Goal: Information Seeking & Learning: Check status

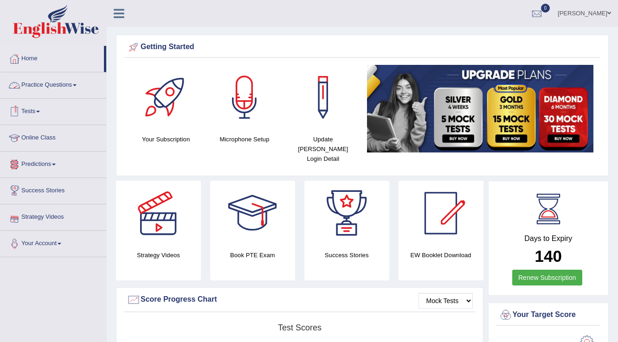
click at [38, 111] on link "Tests" at bounding box center [53, 110] width 106 height 23
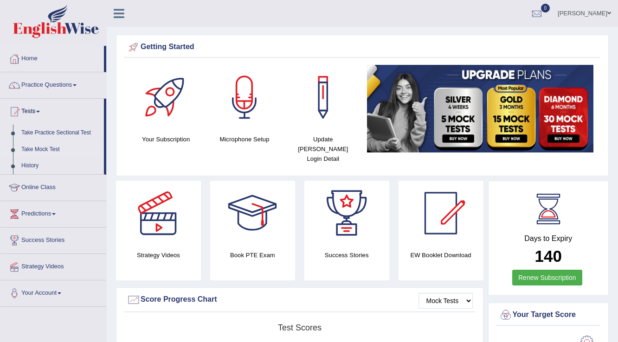
click at [56, 148] on link "Take Mock Test" at bounding box center [60, 149] width 87 height 17
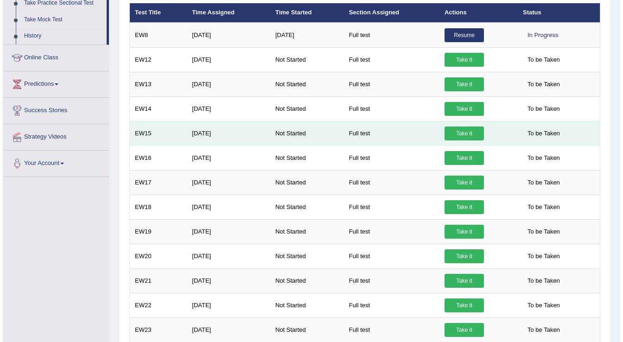
scroll to position [135, 0]
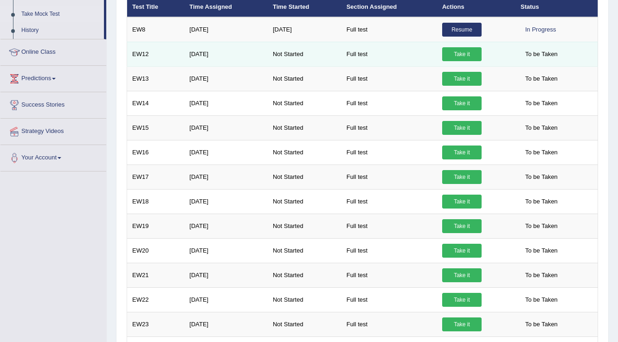
click at [465, 51] on link "Take it" at bounding box center [461, 54] width 39 height 14
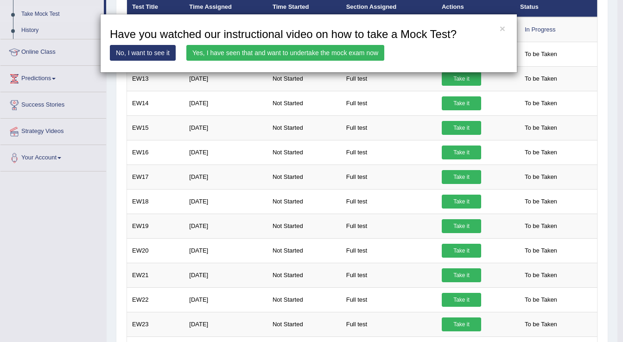
click at [368, 51] on link "Yes, I have seen that and want to undertake the mock exam now" at bounding box center [285, 53] width 198 height 16
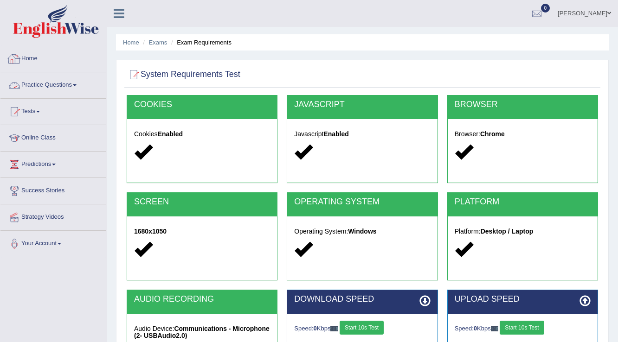
click at [34, 57] on link "Home" at bounding box center [53, 57] width 106 height 23
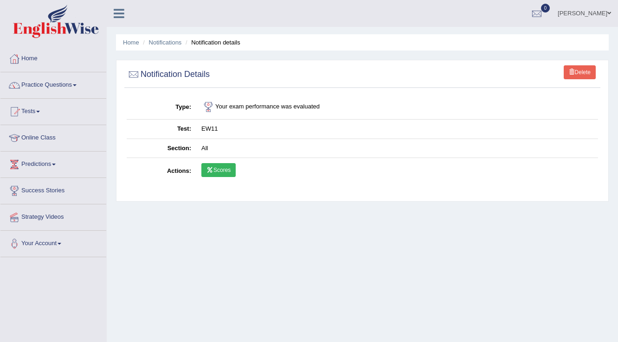
drag, startPoint x: 143, startPoint y: 299, endPoint x: 174, endPoint y: 287, distance: 33.4
click at [153, 293] on div "Home Notifications Notification details Delete Notification Details Type Your e…" at bounding box center [362, 232] width 511 height 464
click at [221, 170] on link "Scores" at bounding box center [218, 170] width 34 height 14
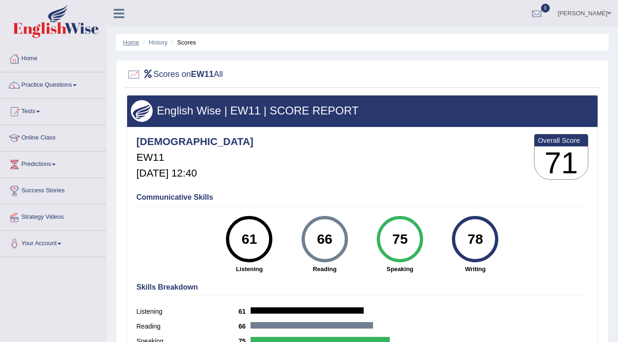
click link "Home"
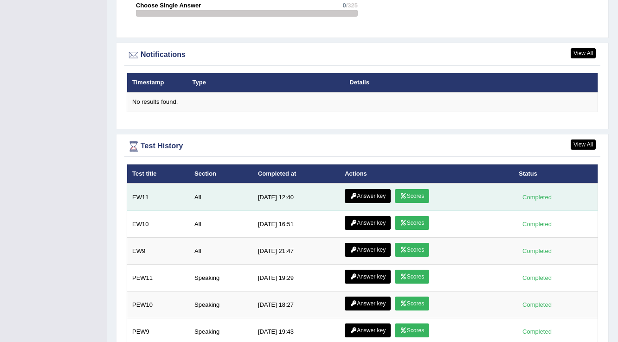
scroll to position [1183, 0]
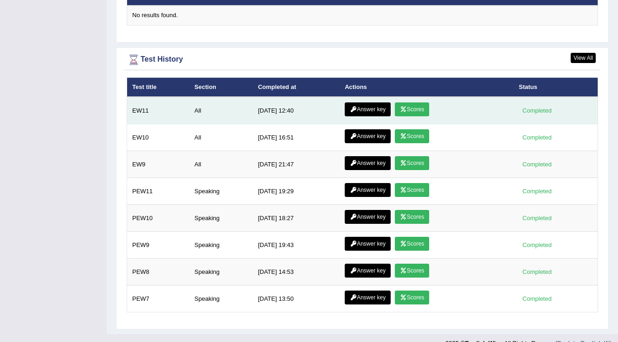
click at [359, 102] on link "Answer key" at bounding box center [367, 109] width 46 height 14
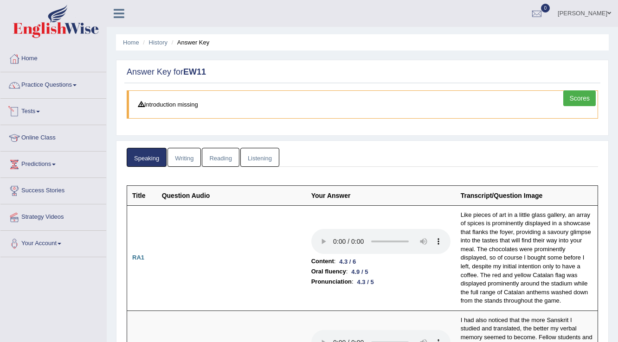
click at [189, 161] on link "Writing" at bounding box center [183, 157] width 33 height 19
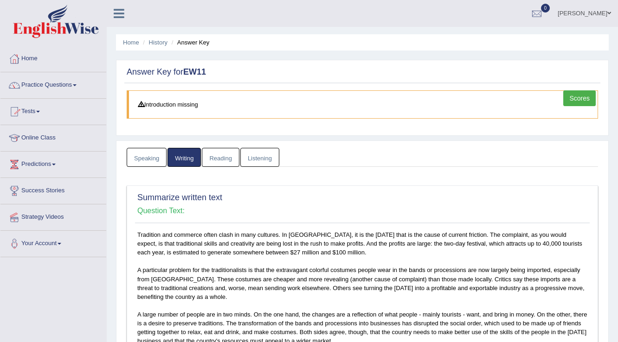
scroll to position [148, 0]
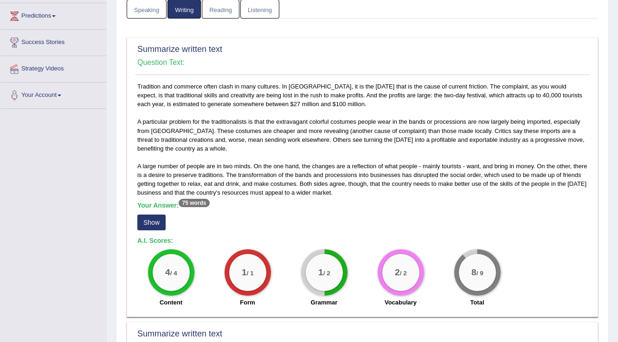
click at [153, 223] on button "Show" at bounding box center [151, 223] width 28 height 16
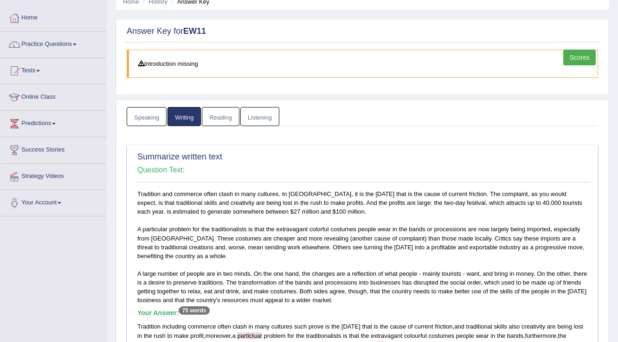
scroll to position [37, 0]
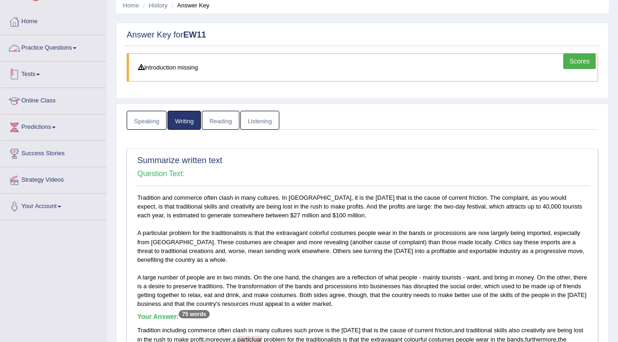
click at [38, 72] on link "Tests" at bounding box center [53, 73] width 106 height 23
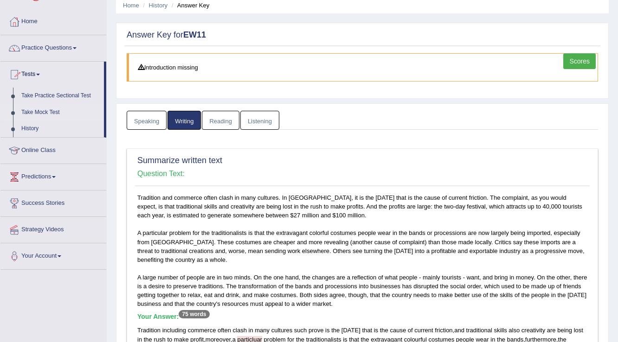
click at [61, 111] on link "Take Mock Test" at bounding box center [60, 112] width 87 height 17
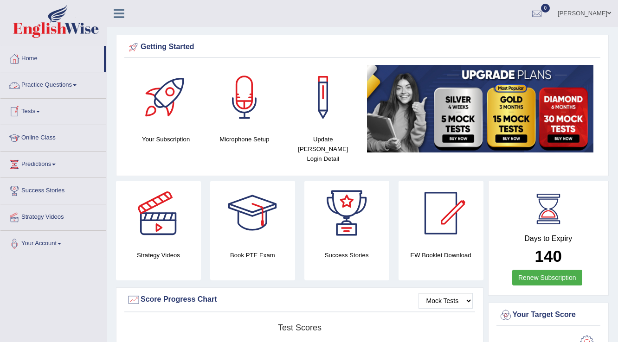
click at [36, 91] on link "Practice Questions" at bounding box center [53, 83] width 106 height 23
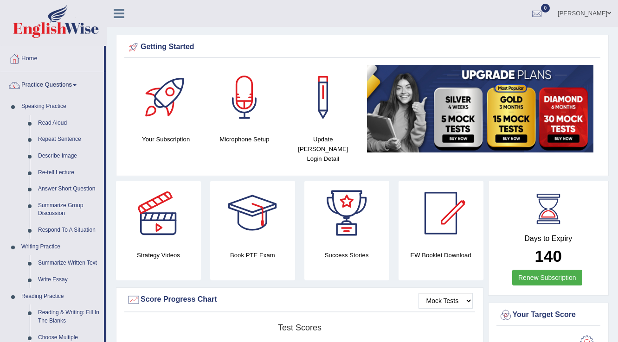
click at [45, 92] on link "Practice Questions" at bounding box center [51, 83] width 103 height 23
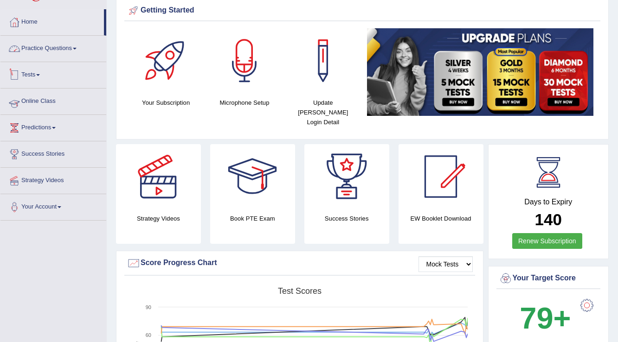
scroll to position [37, 0]
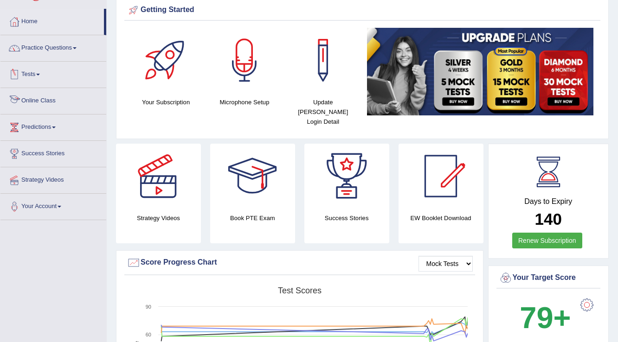
click at [40, 83] on link "Tests" at bounding box center [53, 73] width 106 height 23
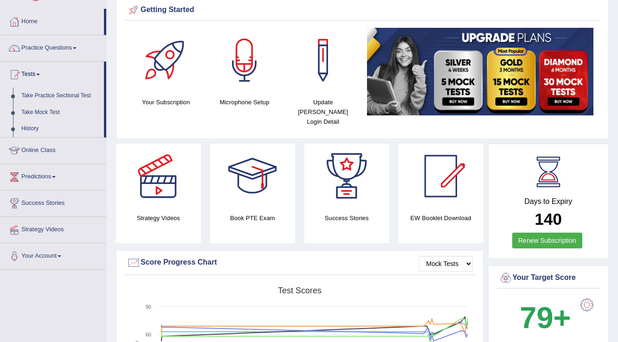
click at [32, 126] on link "History" at bounding box center [60, 129] width 87 height 17
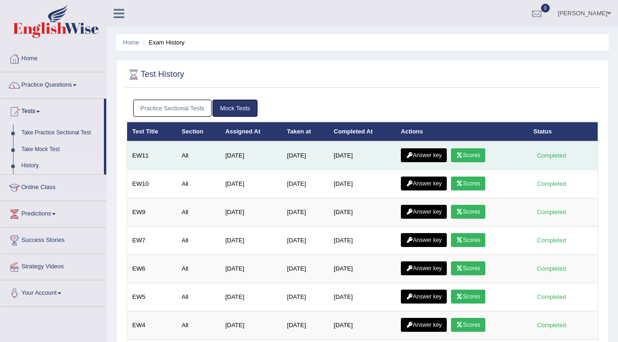
click at [471, 153] on link "Scores" at bounding box center [468, 155] width 34 height 14
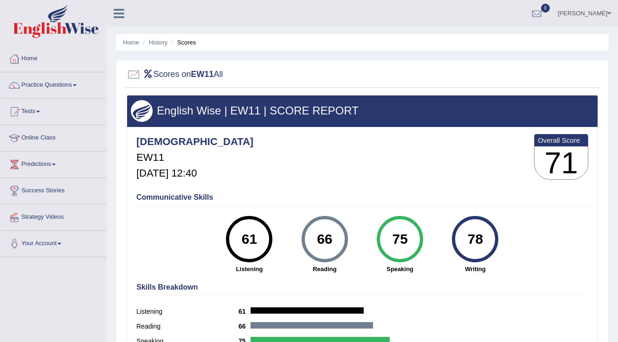
drag, startPoint x: 160, startPoint y: 41, endPoint x: 402, endPoint y: 141, distance: 261.7
click at [402, 141] on div "Parbhasni EW11 [DATE] 12:40 Overall Score 71" at bounding box center [362, 159] width 456 height 55
click at [159, 45] on link "History" at bounding box center [158, 42] width 19 height 7
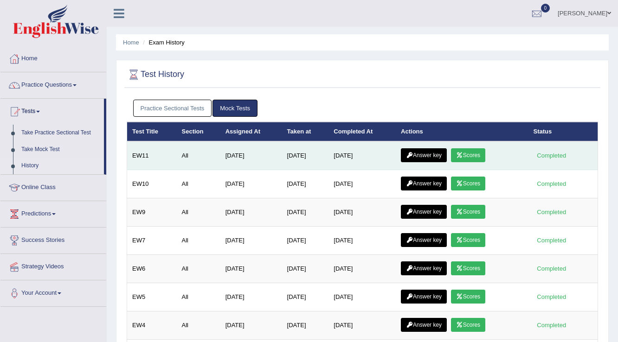
click at [463, 148] on link "Scores" at bounding box center [468, 155] width 34 height 14
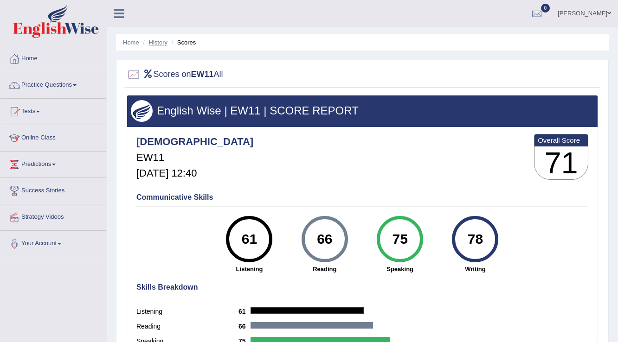
click at [156, 43] on link "History" at bounding box center [158, 42] width 19 height 7
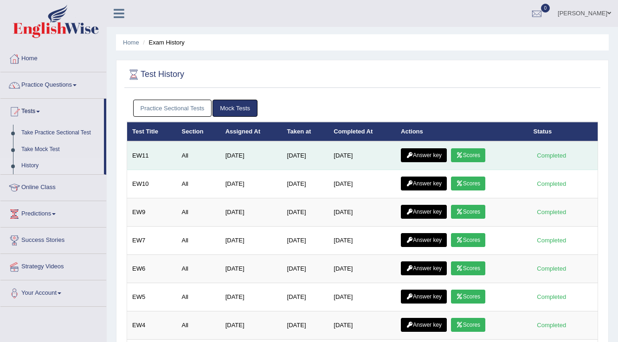
click at [413, 157] on icon at bounding box center [409, 156] width 7 height 6
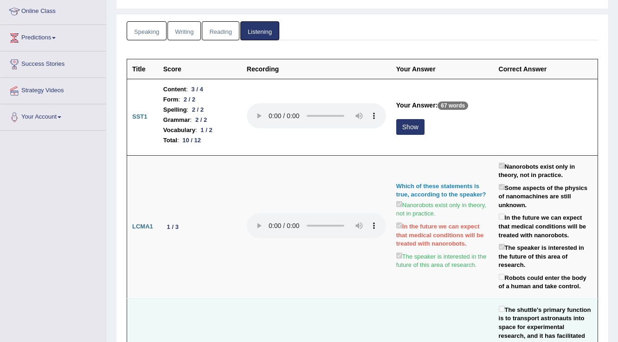
scroll to position [22, 0]
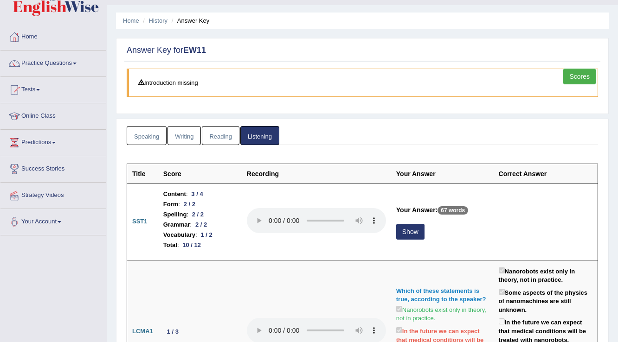
click at [223, 140] on link "Reading" at bounding box center [220, 135] width 37 height 19
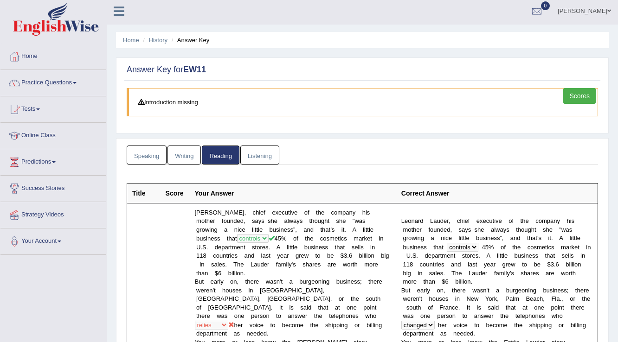
scroll to position [0, 0]
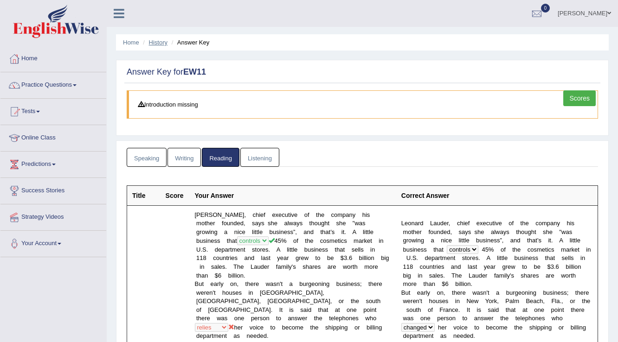
click at [154, 44] on link "History" at bounding box center [158, 42] width 19 height 7
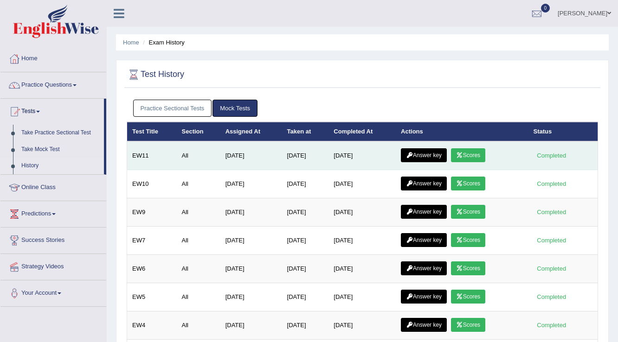
click at [467, 156] on link "Scores" at bounding box center [468, 155] width 34 height 14
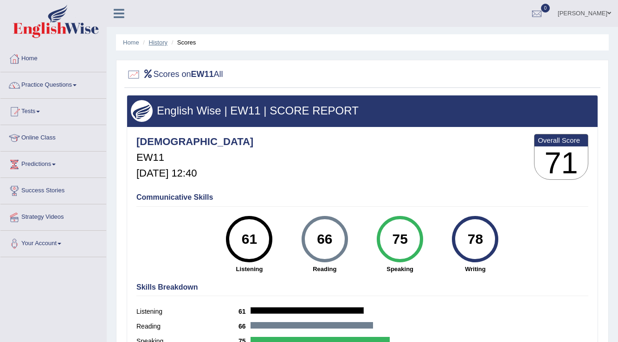
click at [165, 43] on link "History" at bounding box center [158, 42] width 19 height 7
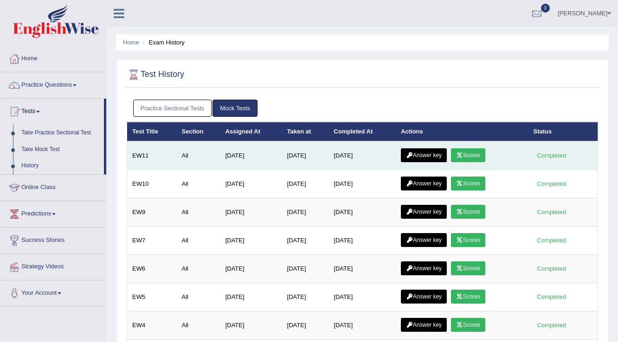
click at [432, 156] on link "Answer key" at bounding box center [424, 155] width 46 height 14
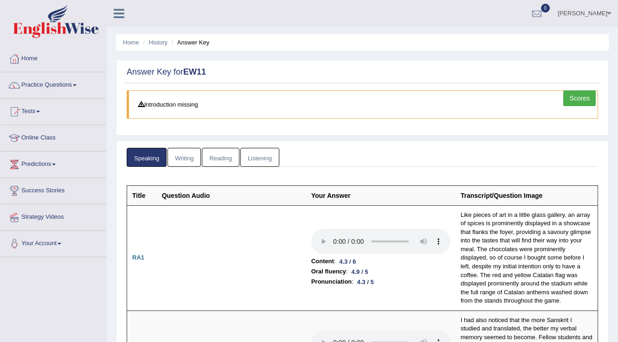
click at [264, 160] on link "Listening" at bounding box center [259, 157] width 39 height 19
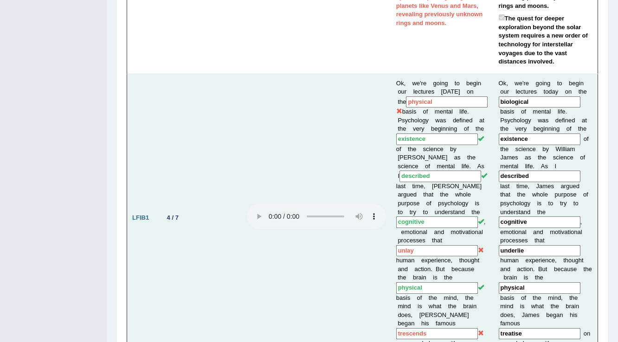
scroll to position [541, 0]
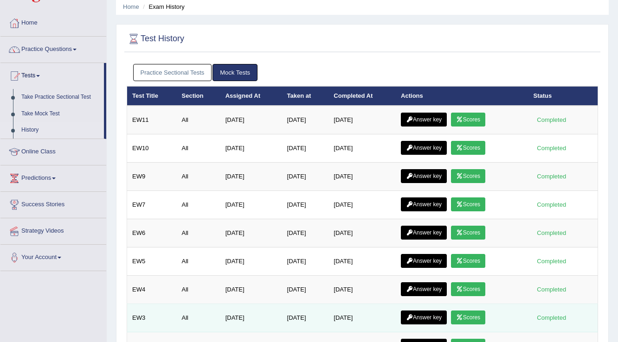
scroll to position [147, 0]
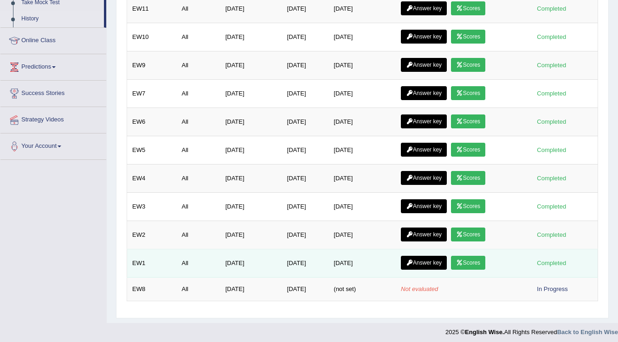
click at [423, 261] on link "Answer key" at bounding box center [424, 263] width 46 height 14
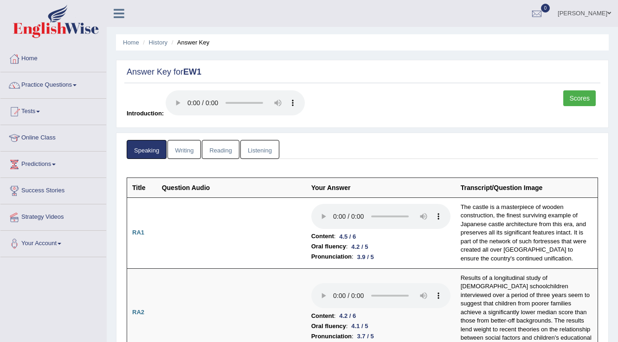
click at [185, 150] on link "Writing" at bounding box center [183, 149] width 33 height 19
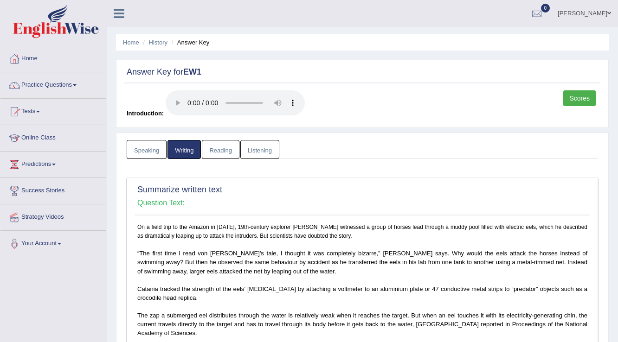
click at [159, 149] on link "Speaking" at bounding box center [147, 149] width 40 height 19
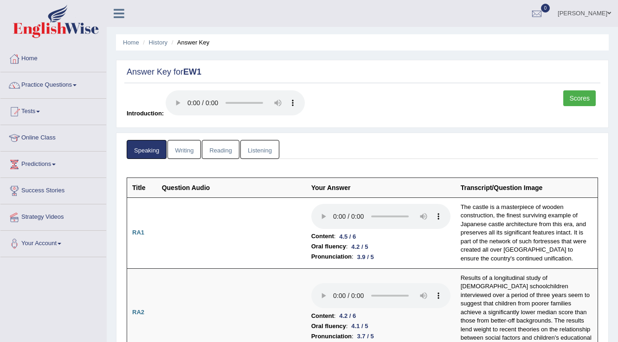
click at [254, 152] on link "Listening" at bounding box center [259, 149] width 39 height 19
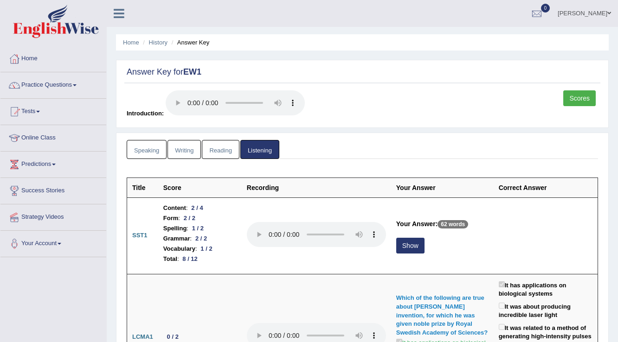
click at [588, 94] on link "Scores" at bounding box center [579, 98] width 32 height 16
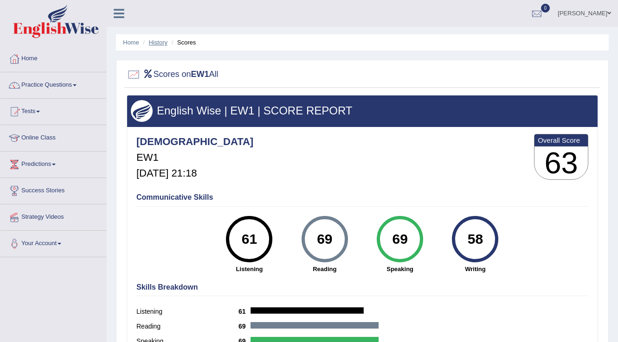
click at [165, 42] on link "History" at bounding box center [158, 42] width 19 height 7
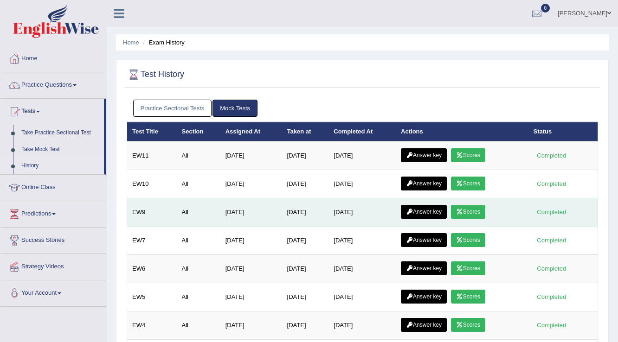
click at [425, 211] on link "Answer key" at bounding box center [424, 212] width 46 height 14
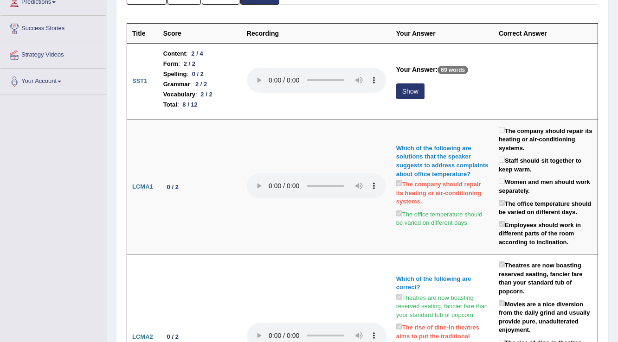
scroll to position [87, 0]
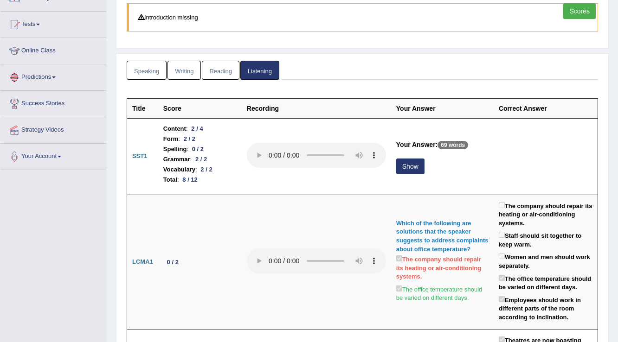
click at [224, 73] on link "Reading" at bounding box center [220, 70] width 37 height 19
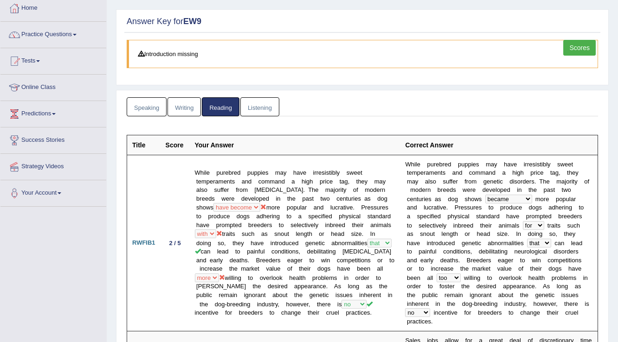
scroll to position [0, 0]
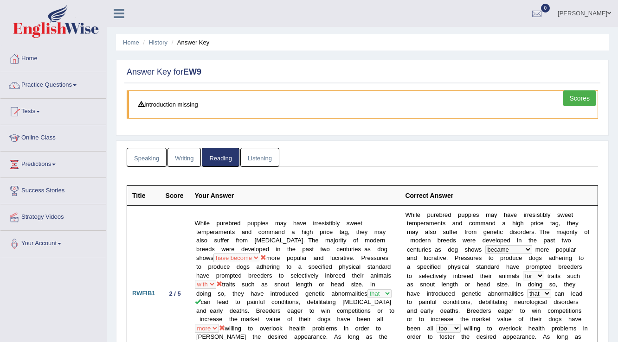
click at [151, 45] on li "History" at bounding box center [153, 42] width 27 height 9
click at [152, 44] on link "History" at bounding box center [158, 42] width 19 height 7
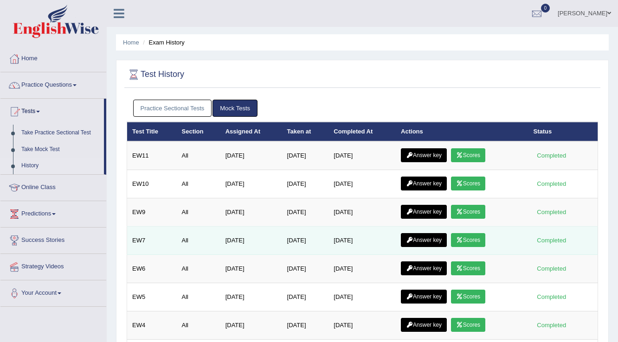
click at [438, 238] on link "Answer key" at bounding box center [424, 240] width 46 height 14
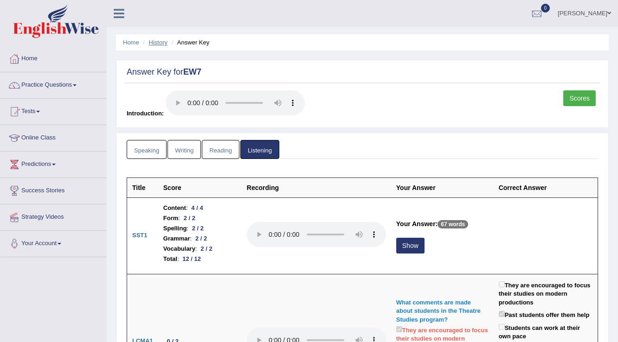
click at [156, 44] on link "History" at bounding box center [158, 42] width 19 height 7
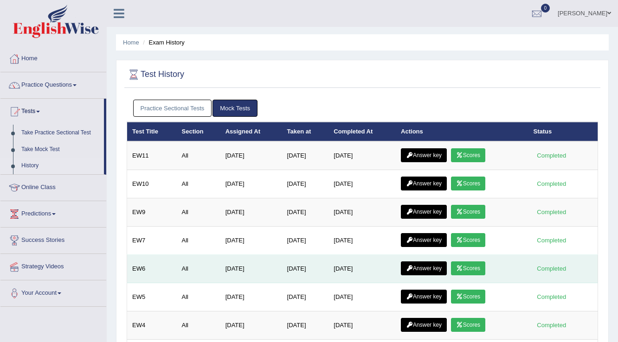
click at [429, 266] on link "Answer key" at bounding box center [424, 268] width 46 height 14
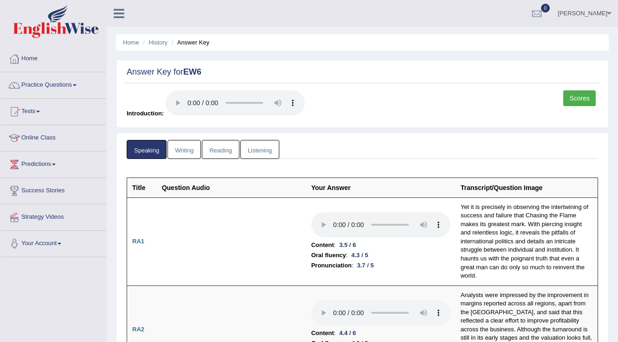
click at [261, 147] on link "Listening" at bounding box center [259, 149] width 39 height 19
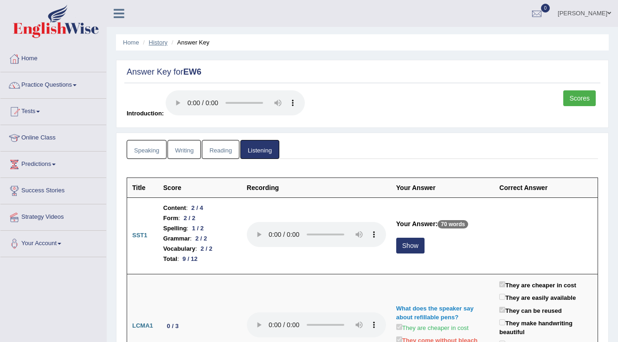
click at [157, 41] on link "History" at bounding box center [158, 42] width 19 height 7
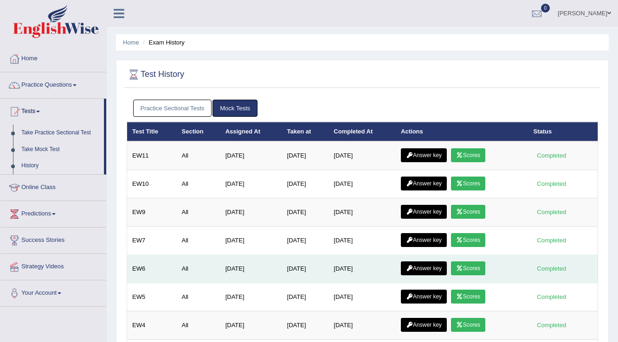
click at [430, 267] on link "Answer key" at bounding box center [424, 268] width 46 height 14
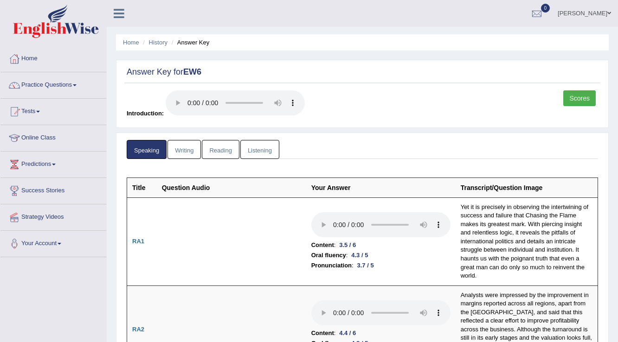
click at [259, 147] on link "Listening" at bounding box center [259, 149] width 39 height 19
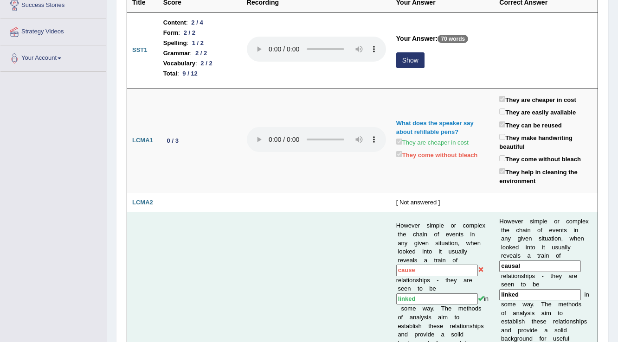
scroll to position [37, 0]
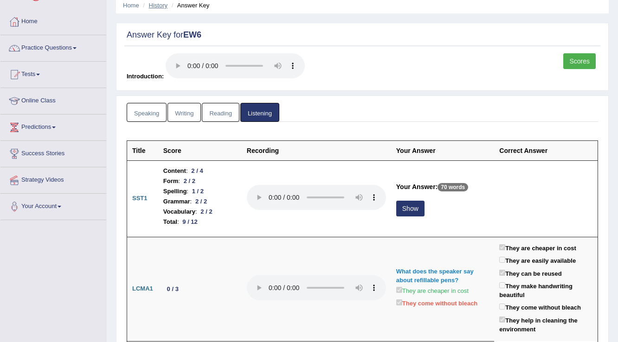
click at [160, 6] on link "History" at bounding box center [158, 5] width 19 height 7
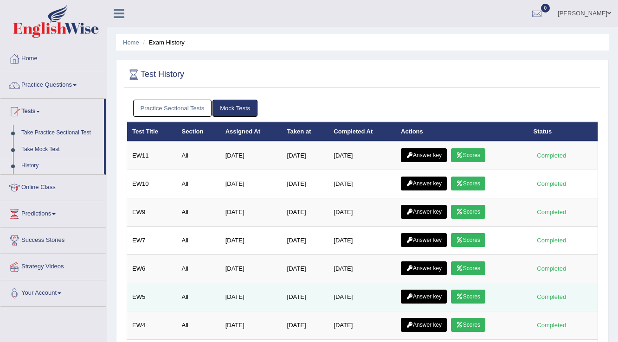
click at [430, 293] on link "Answer key" at bounding box center [424, 297] width 46 height 14
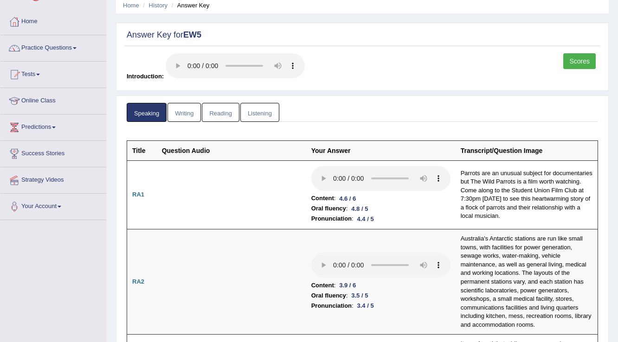
click at [260, 115] on link "Listening" at bounding box center [259, 112] width 39 height 19
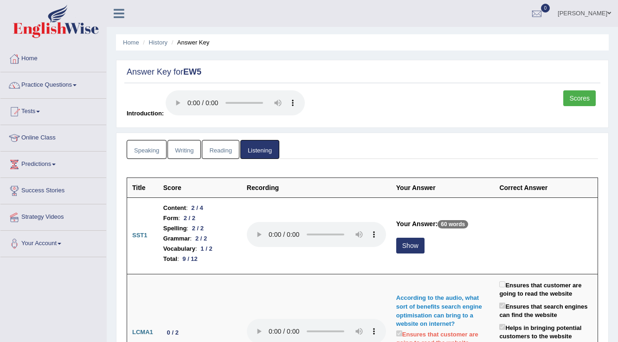
click at [223, 150] on link "Reading" at bounding box center [220, 149] width 37 height 19
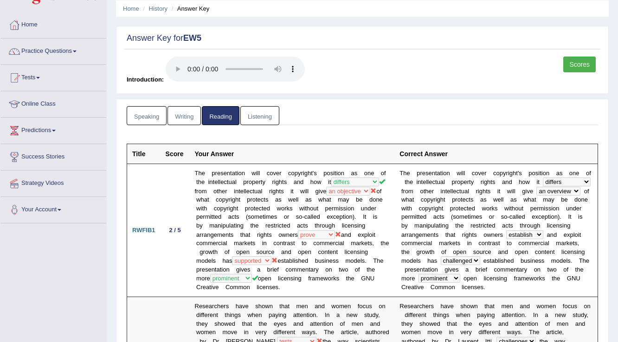
scroll to position [7, 0]
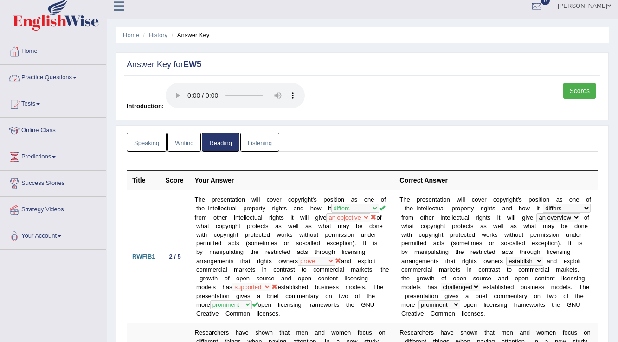
click at [161, 35] on link "History" at bounding box center [158, 35] width 19 height 7
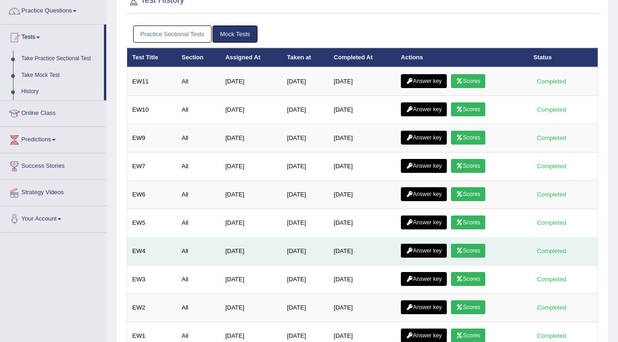
click at [428, 246] on link "Answer key" at bounding box center [424, 251] width 46 height 14
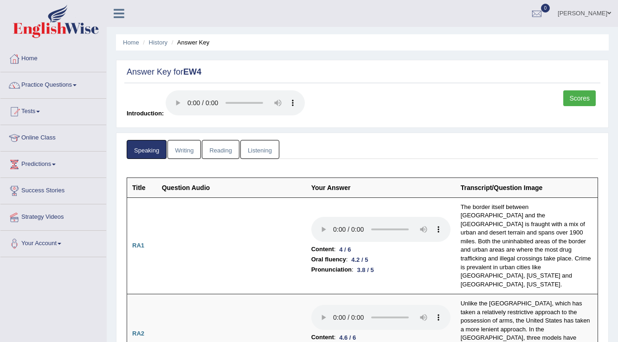
click at [258, 150] on link "Listening" at bounding box center [259, 149] width 39 height 19
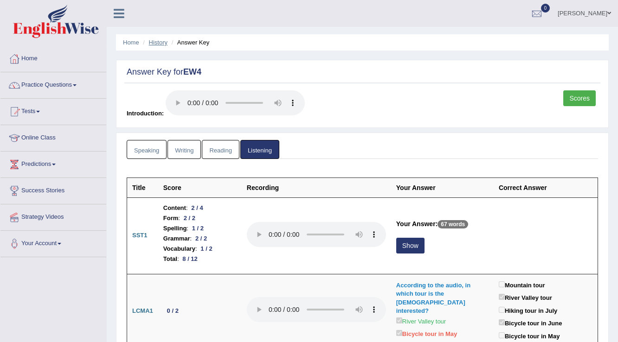
click at [156, 43] on link "History" at bounding box center [158, 42] width 19 height 7
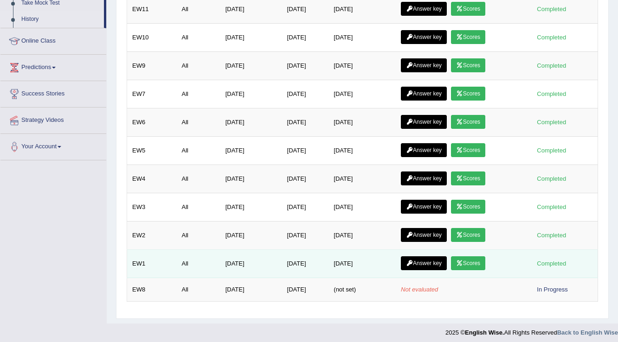
scroll to position [147, 0]
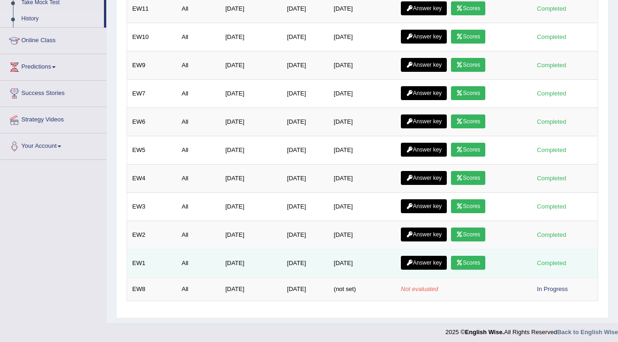
click at [428, 261] on link "Answer key" at bounding box center [424, 263] width 46 height 14
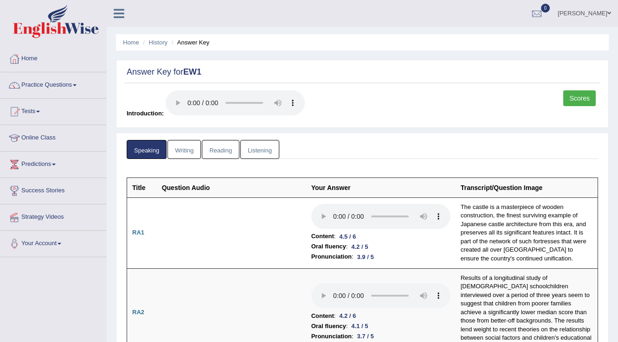
click at [266, 152] on link "Listening" at bounding box center [259, 149] width 39 height 19
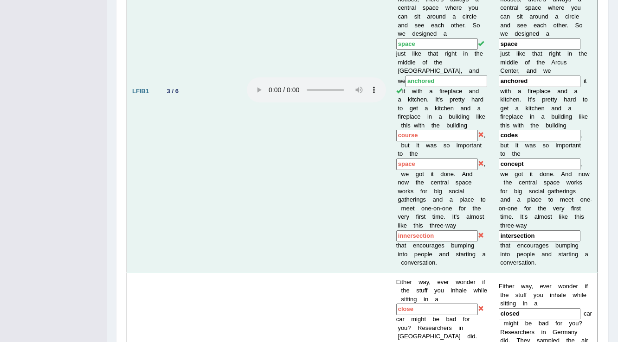
scroll to position [593, 0]
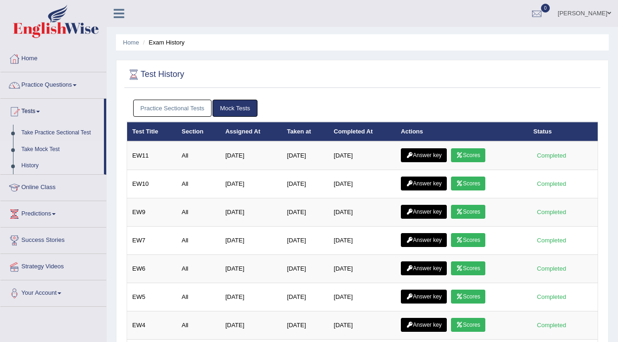
click at [57, 147] on link "Take Mock Test" at bounding box center [60, 149] width 87 height 17
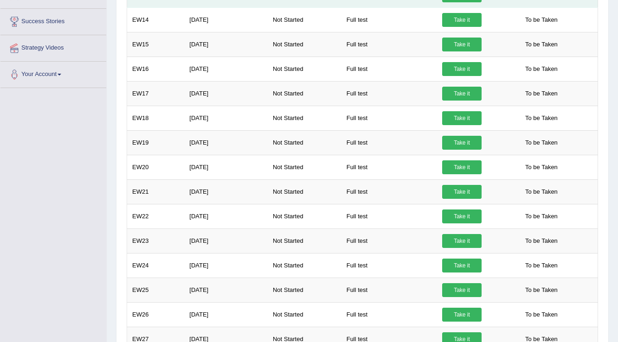
scroll to position [223, 0]
